Goal: Navigation & Orientation: Find specific page/section

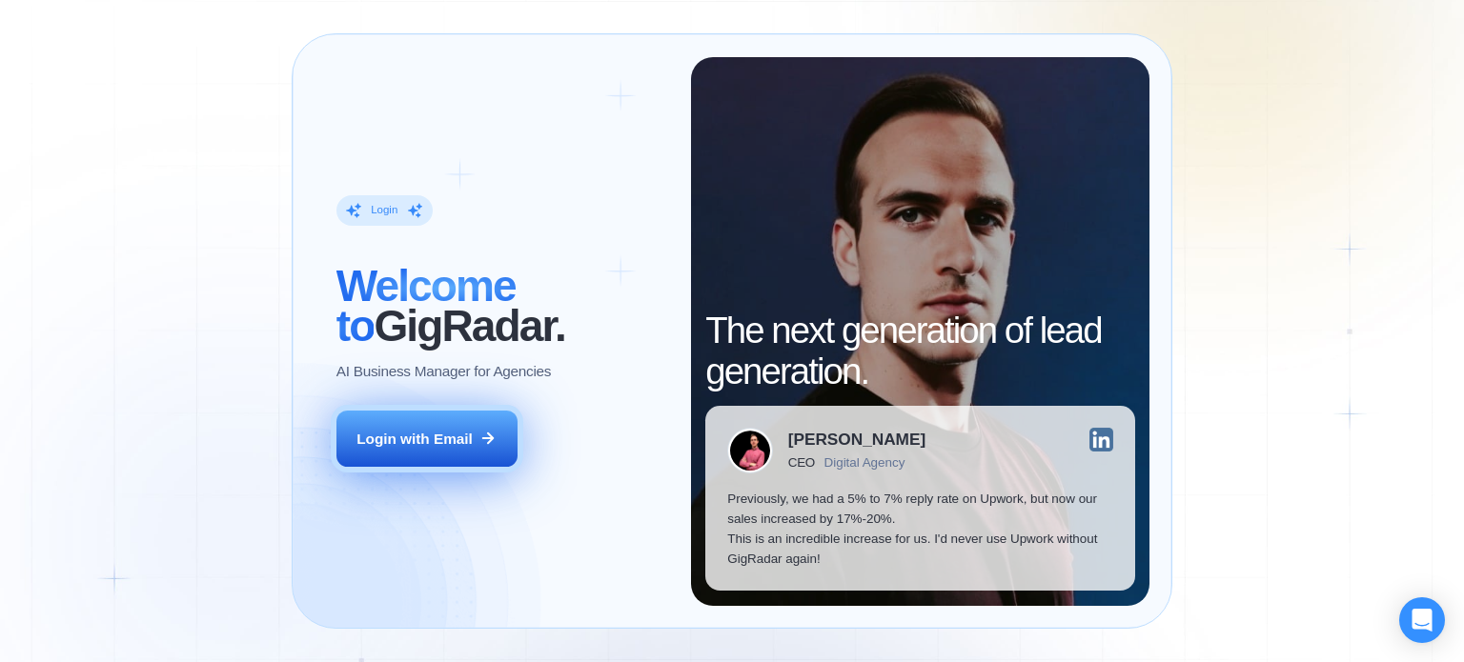
click at [465, 456] on button "Login with Email" at bounding box center [426, 439] width 181 height 57
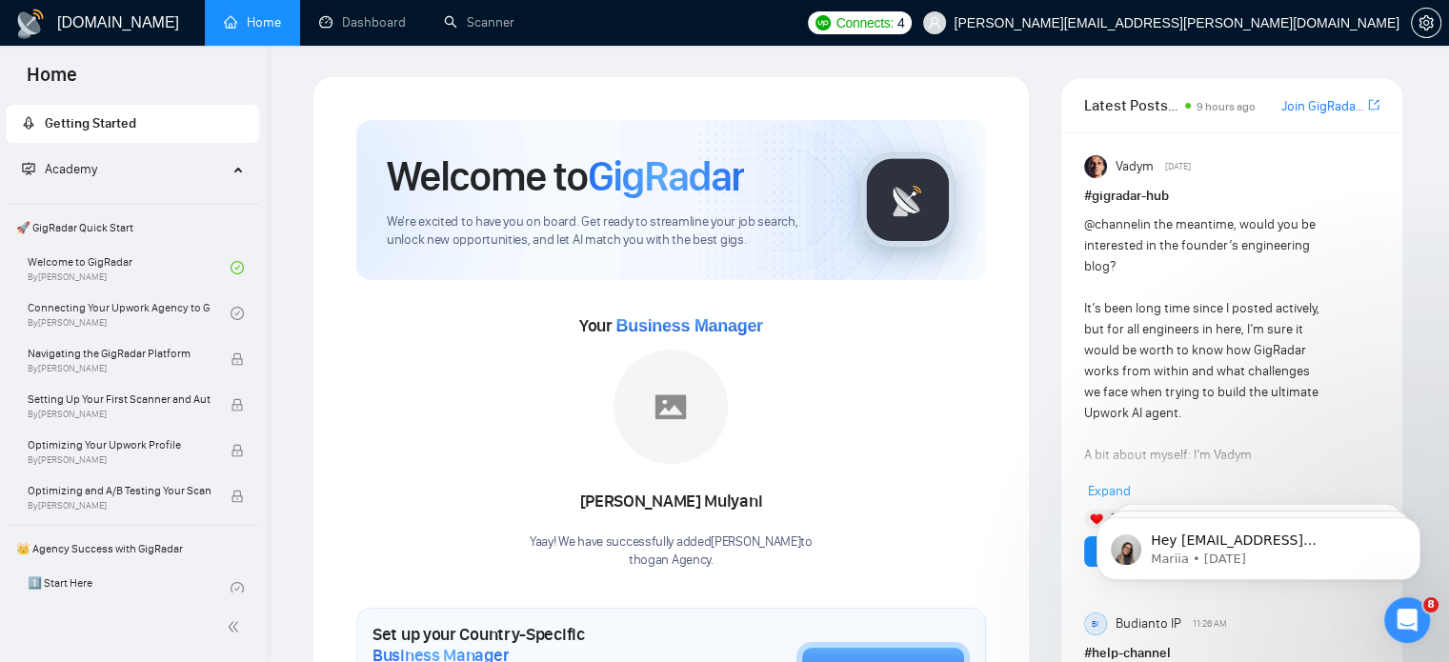
click at [655, 493] on div "[PERSON_NAME]" at bounding box center [671, 502] width 283 height 32
click at [655, 493] on div "Santy Mulyani" at bounding box center [671, 502] width 283 height 32
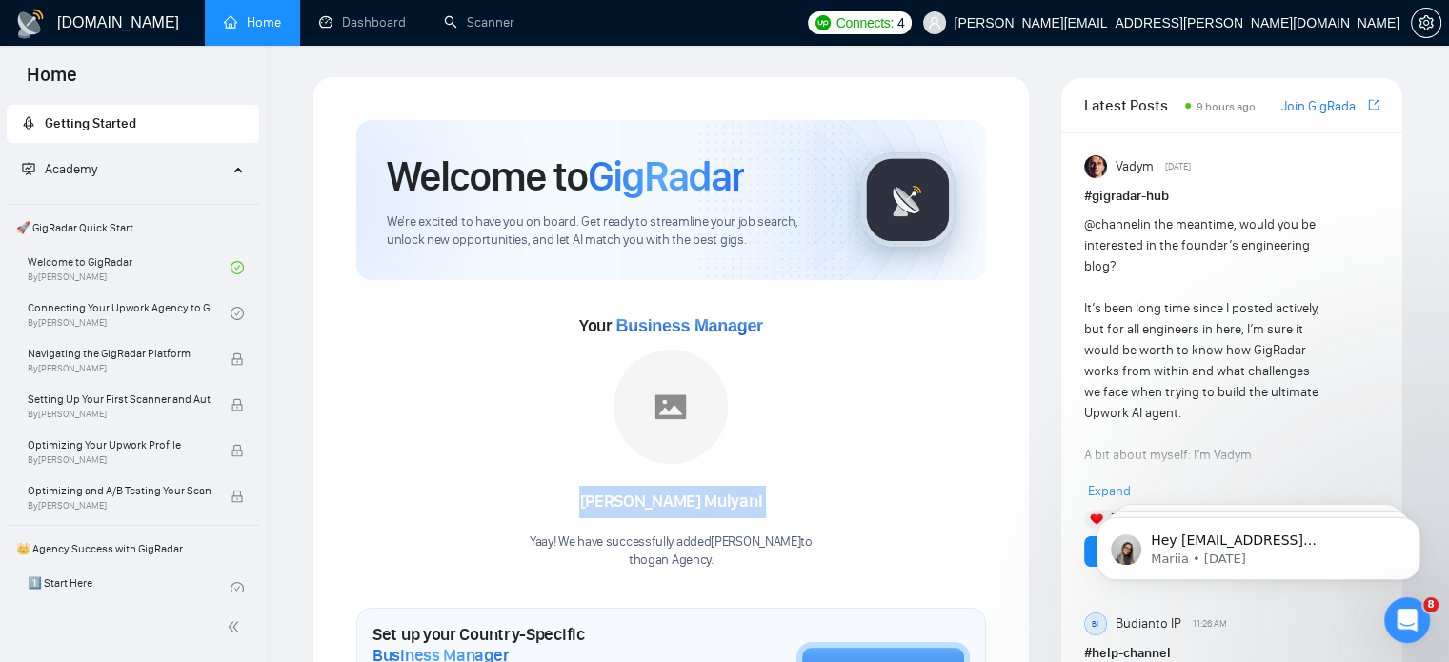
click at [655, 493] on div "Santy Mulyani" at bounding box center [671, 502] width 283 height 32
